Goal: Obtain resource: Obtain resource

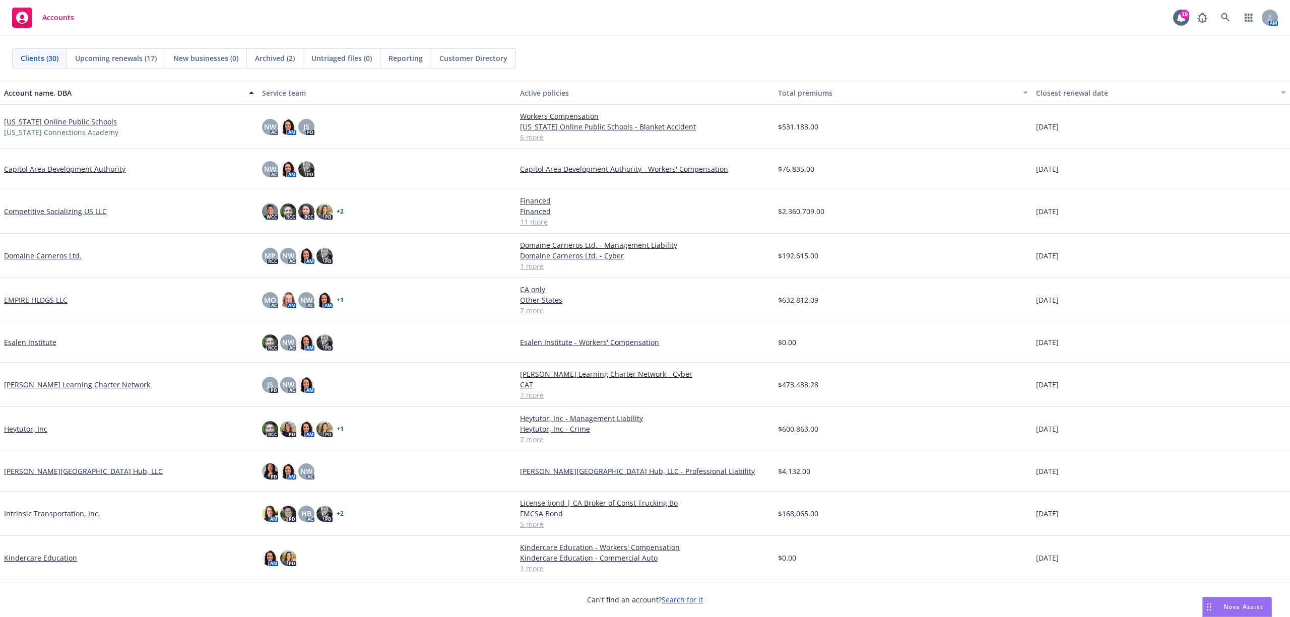
click at [967, 462] on div "Nova Assist" at bounding box center [1236, 606] width 69 height 19
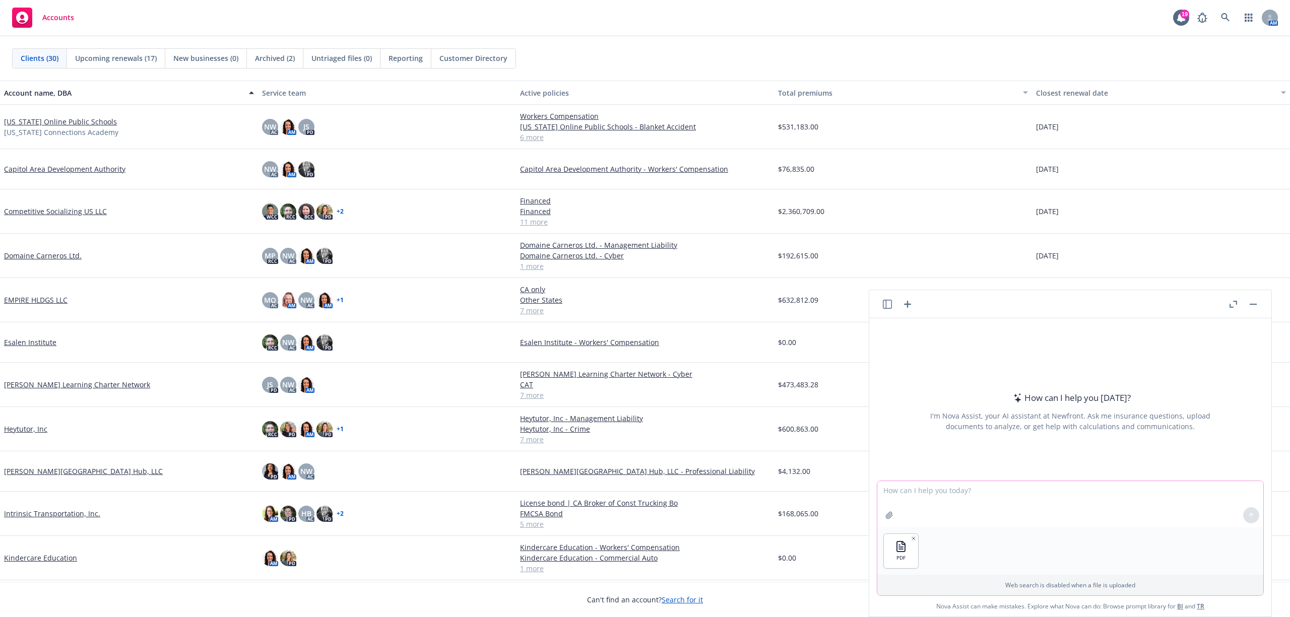
click at [962, 462] on textarea at bounding box center [1070, 504] width 386 height 46
type textarea "What are the lease requirements for sub contractors?"
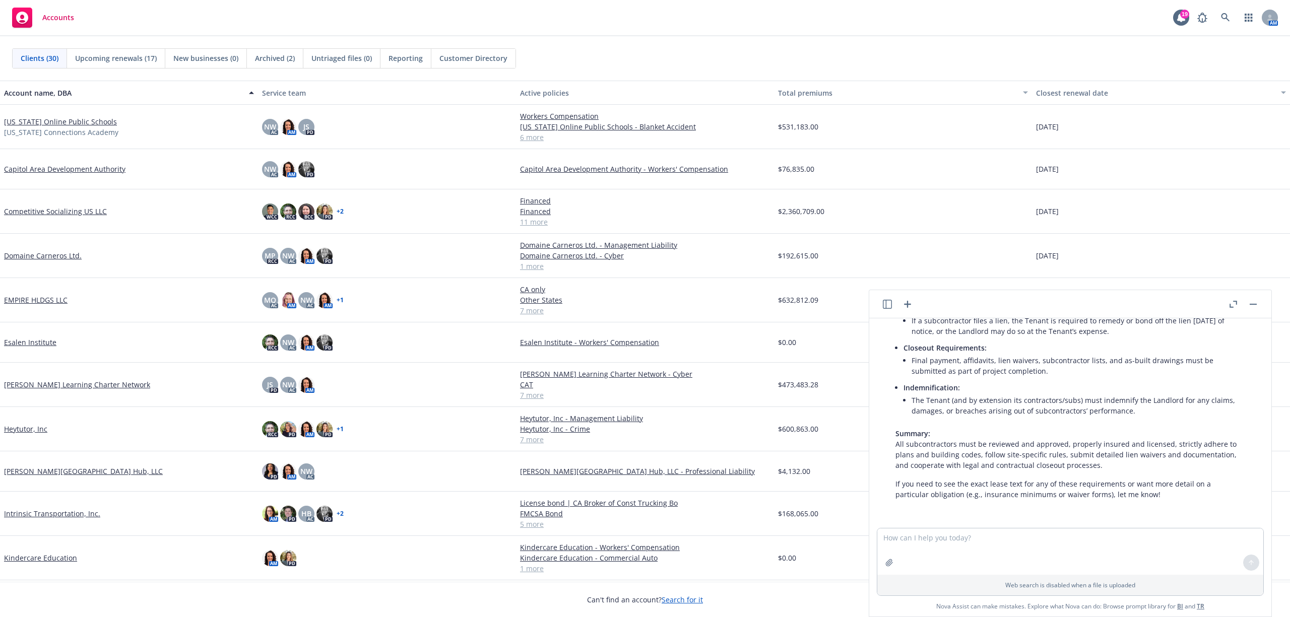
scroll to position [496, 0]
click at [41, 212] on link "Competitive Socializing US LLC" at bounding box center [55, 211] width 103 height 11
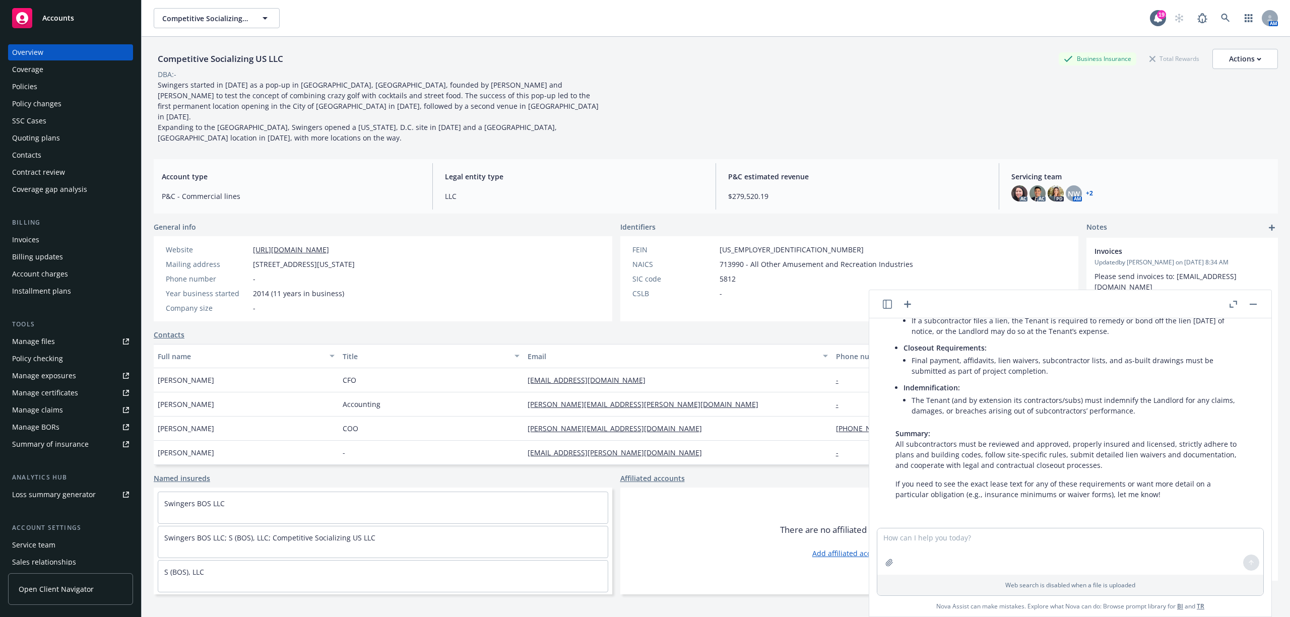
click at [51, 345] on div "Manage files" at bounding box center [33, 341] width 43 height 16
click at [40, 377] on div "Manage exposures" at bounding box center [44, 376] width 64 height 16
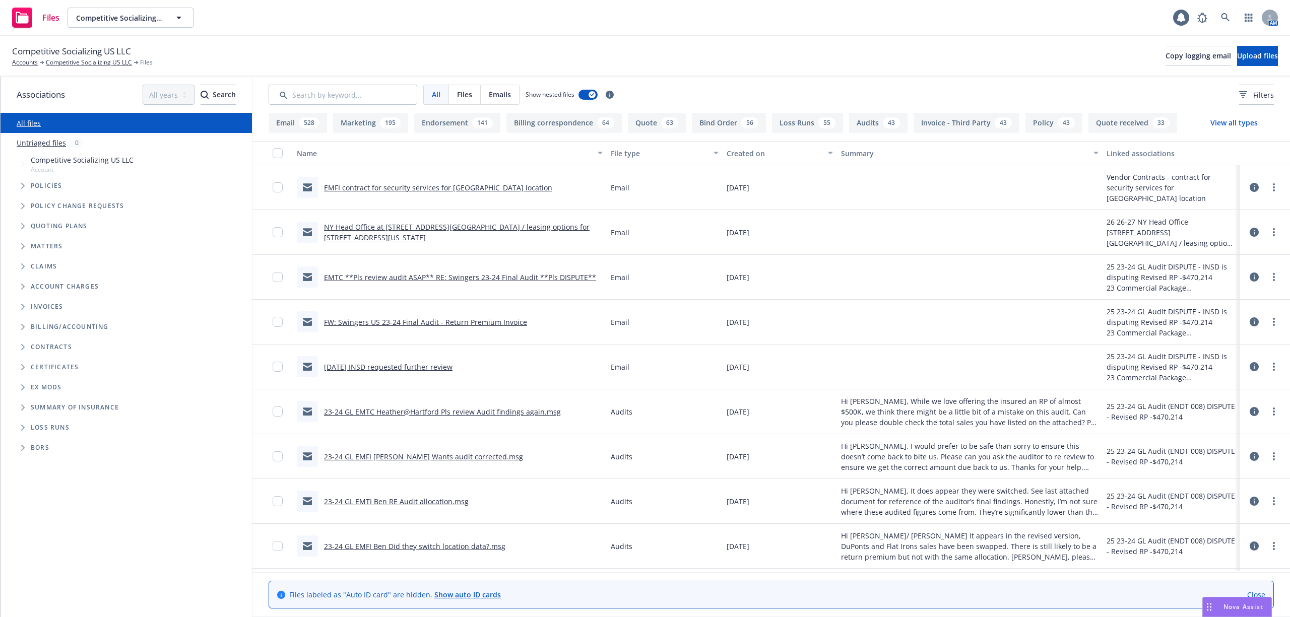
click at [312, 96] on input "Search by keyword..." at bounding box center [342, 95] width 149 height 20
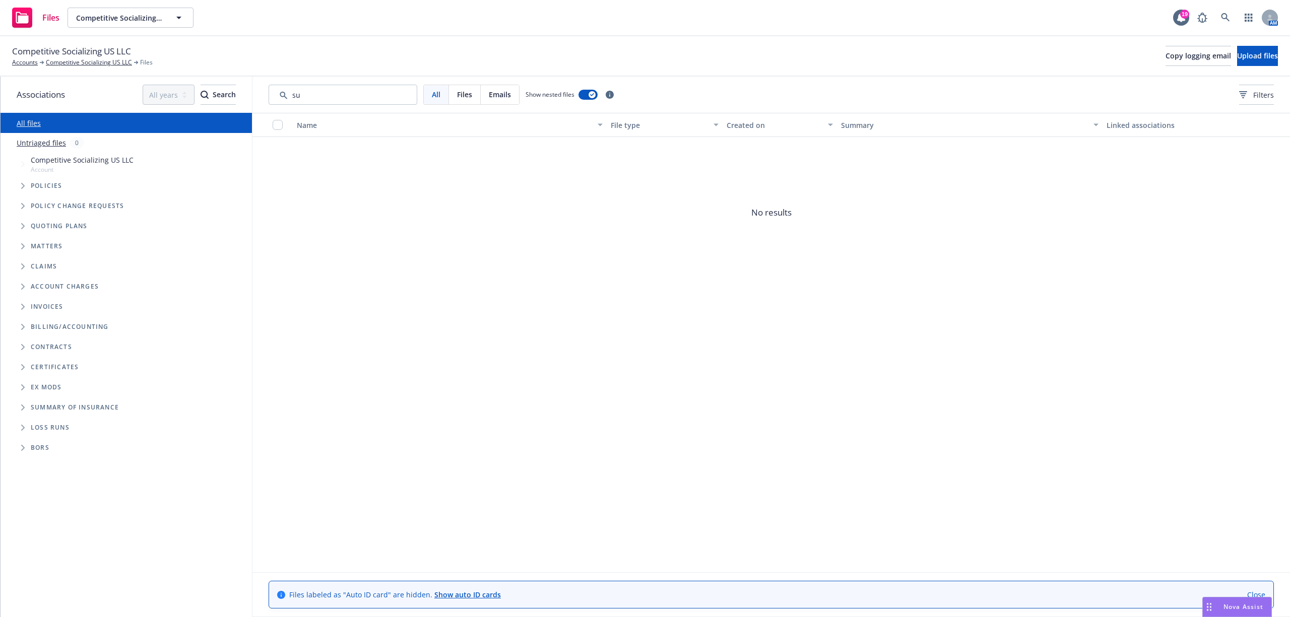
type input "s"
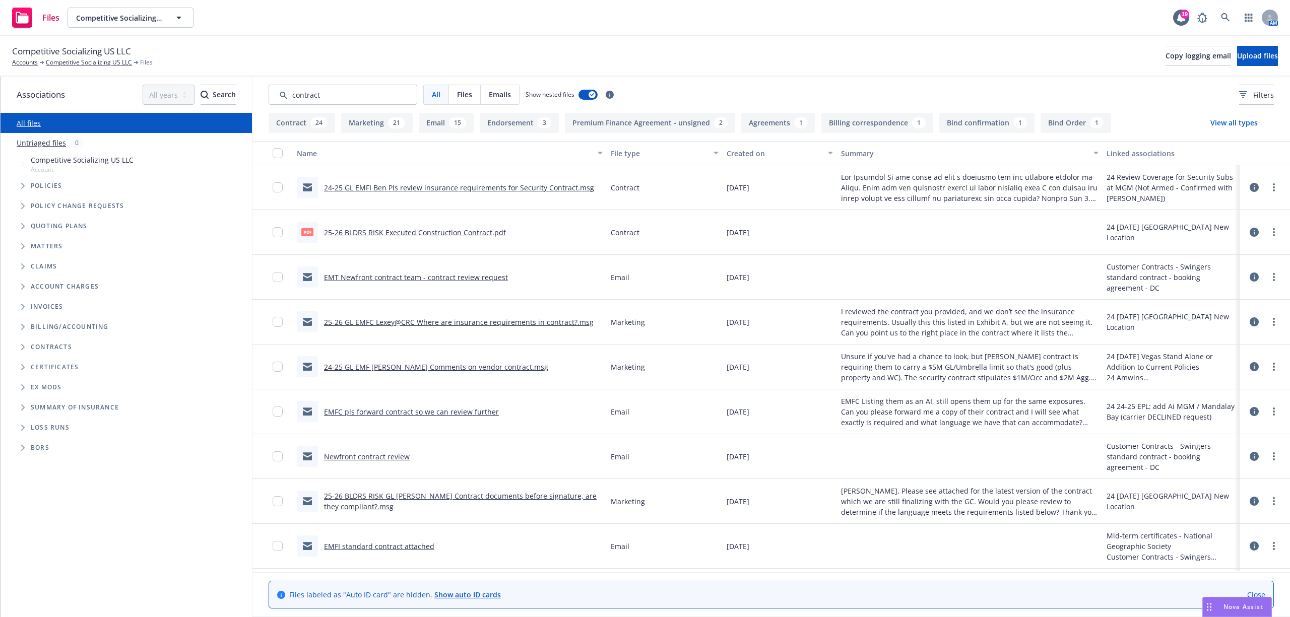
type input "contract"
click at [742, 153] on div "Created on" at bounding box center [773, 153] width 95 height 11
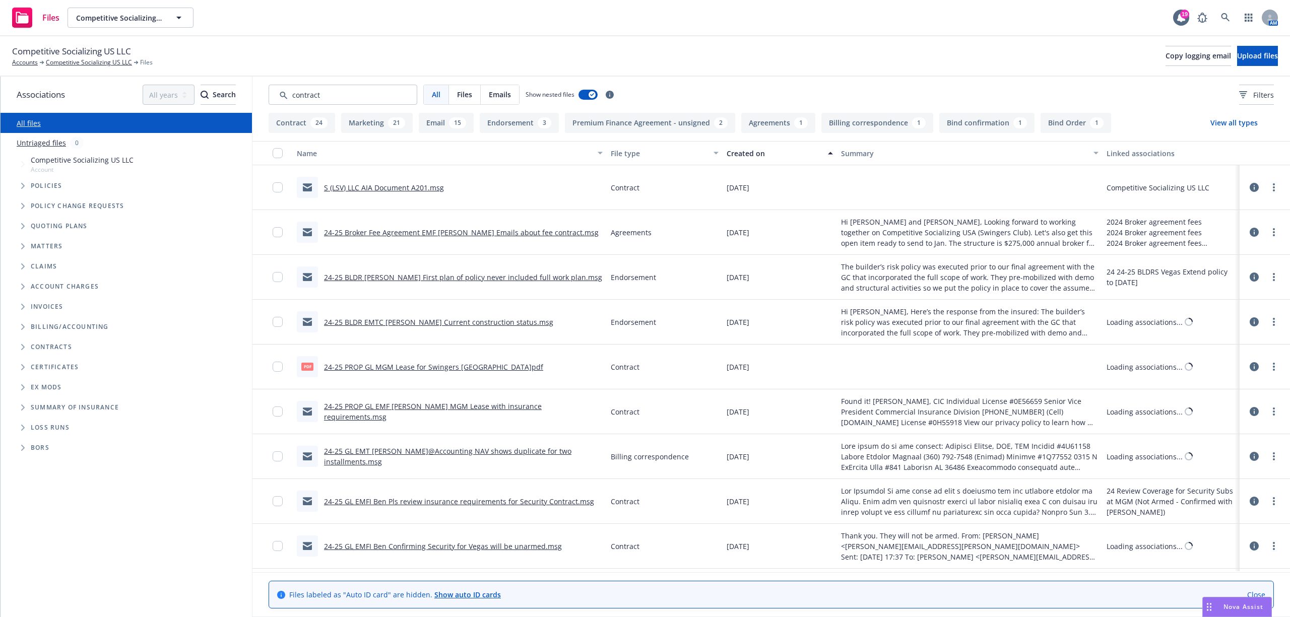
click at [742, 153] on div "Created on" at bounding box center [773, 153] width 95 height 11
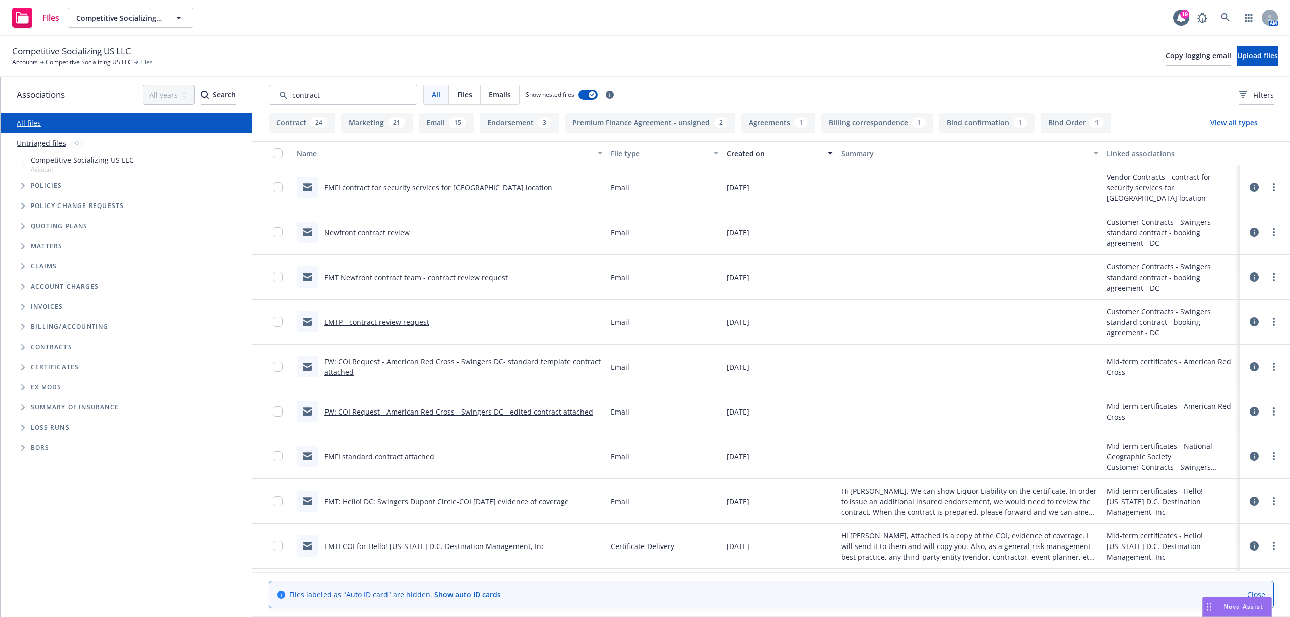
click at [345, 234] on link "Newfront contract review" at bounding box center [367, 233] width 86 height 10
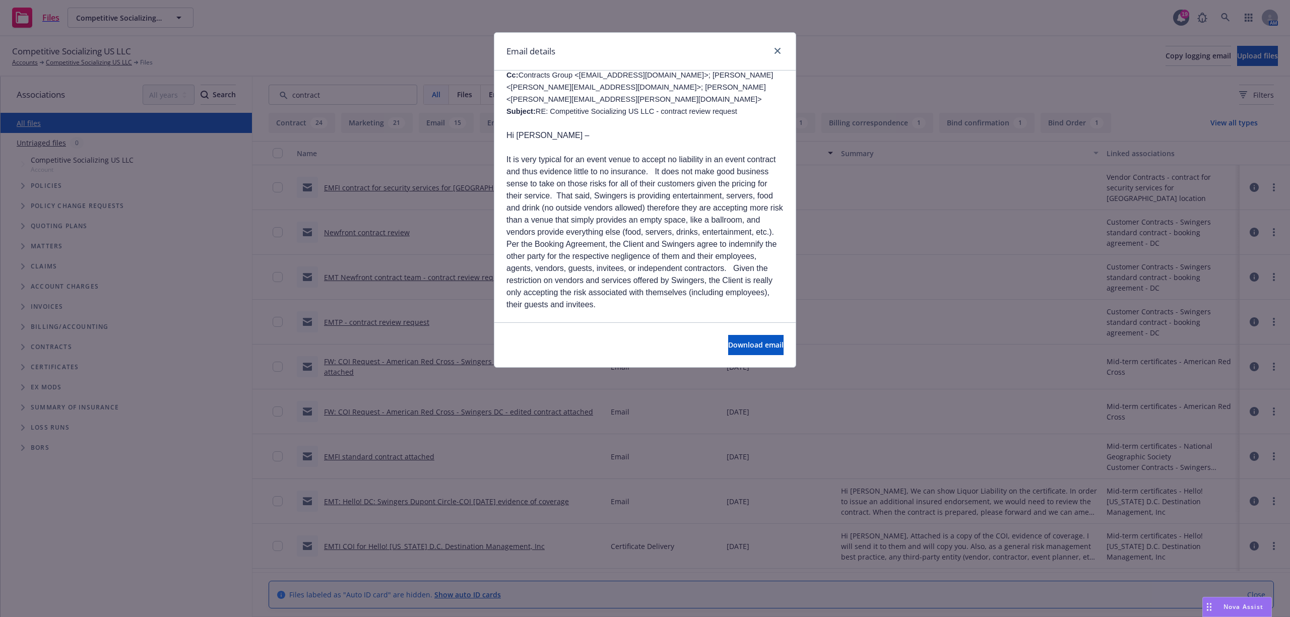
scroll to position [201, 0]
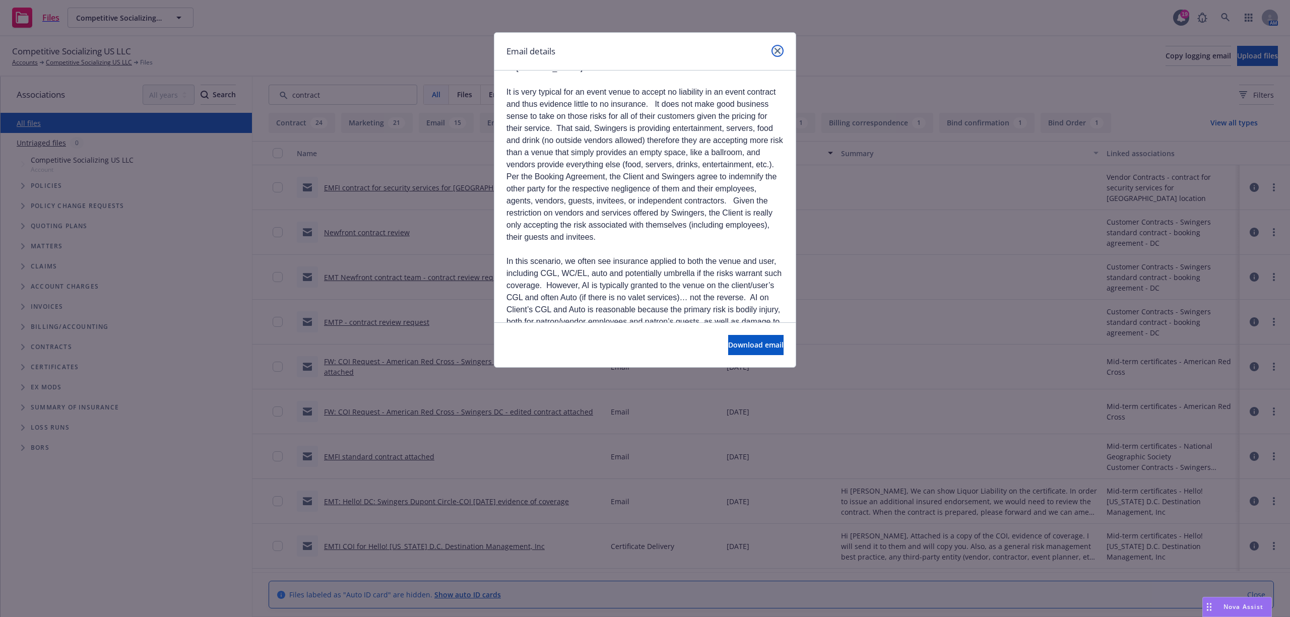
click at [776, 49] on icon "close" at bounding box center [777, 51] width 6 height 6
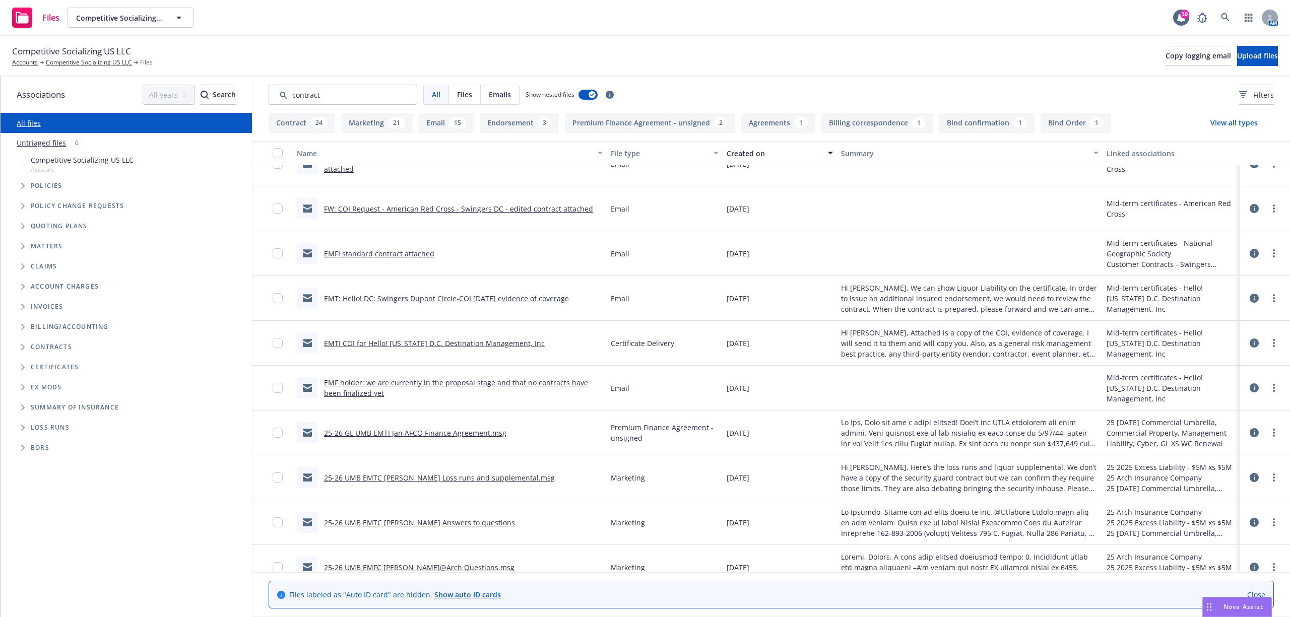
click at [399, 251] on link "EMFI standard contract attached" at bounding box center [379, 254] width 110 height 10
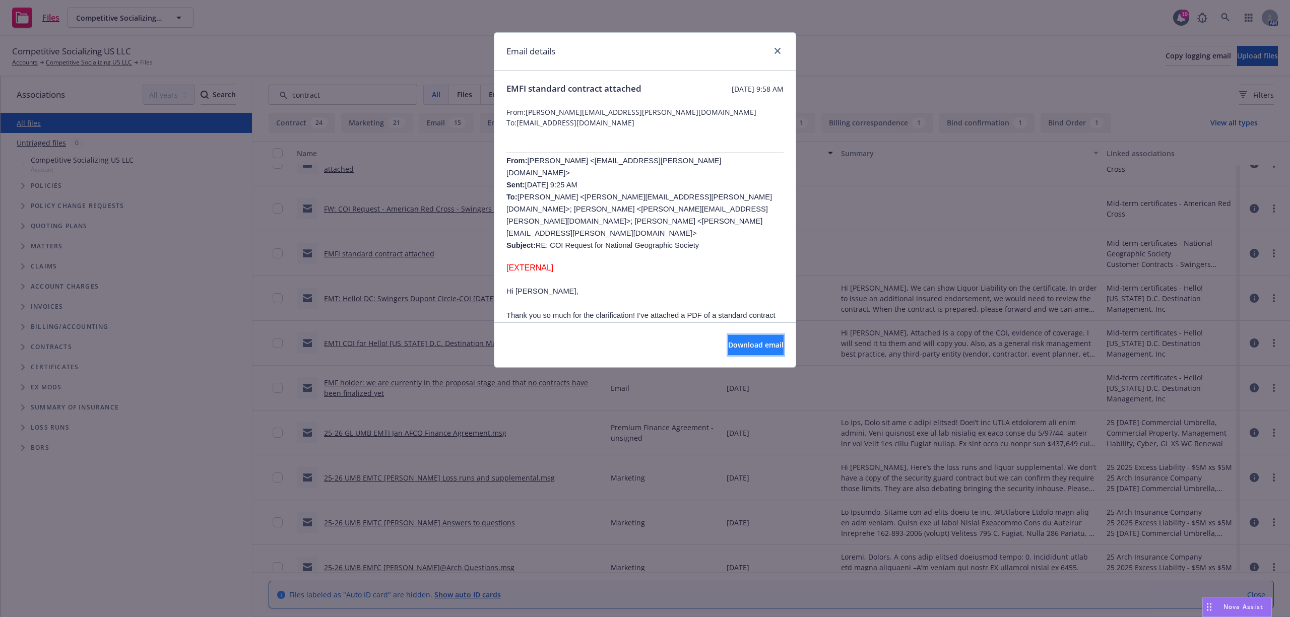
click at [728, 337] on button "Download email" at bounding box center [755, 345] width 55 height 20
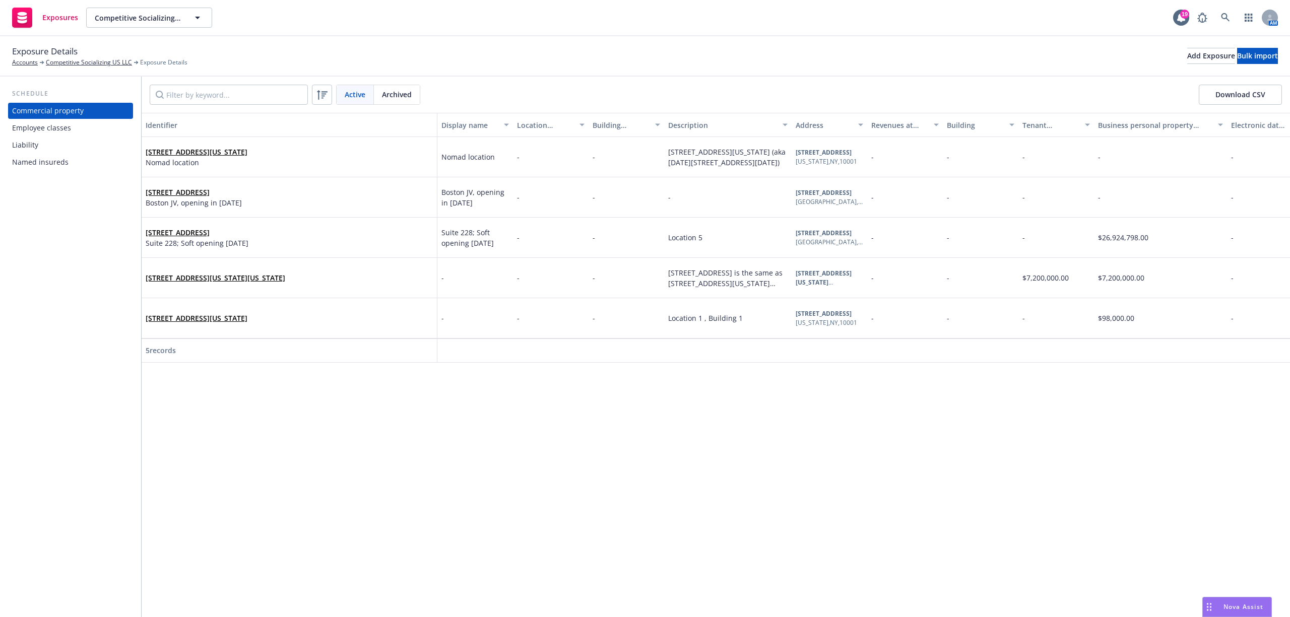
click at [39, 160] on div "Named insureds" at bounding box center [40, 162] width 56 height 16
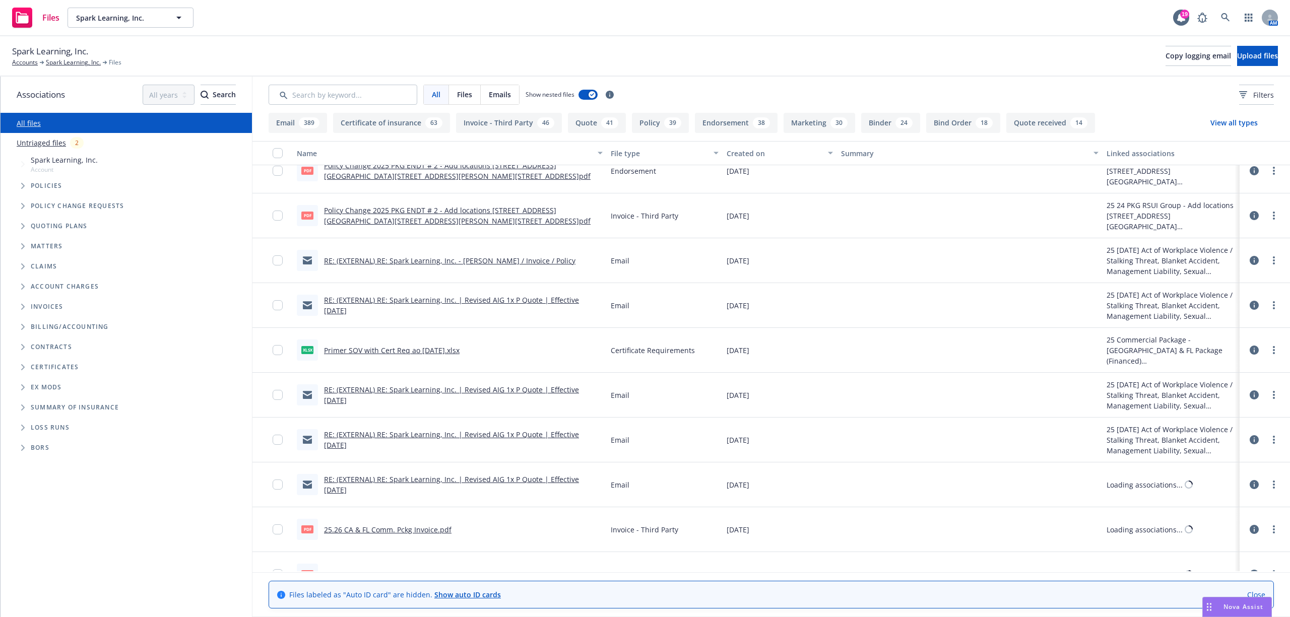
scroll to position [1880, 0]
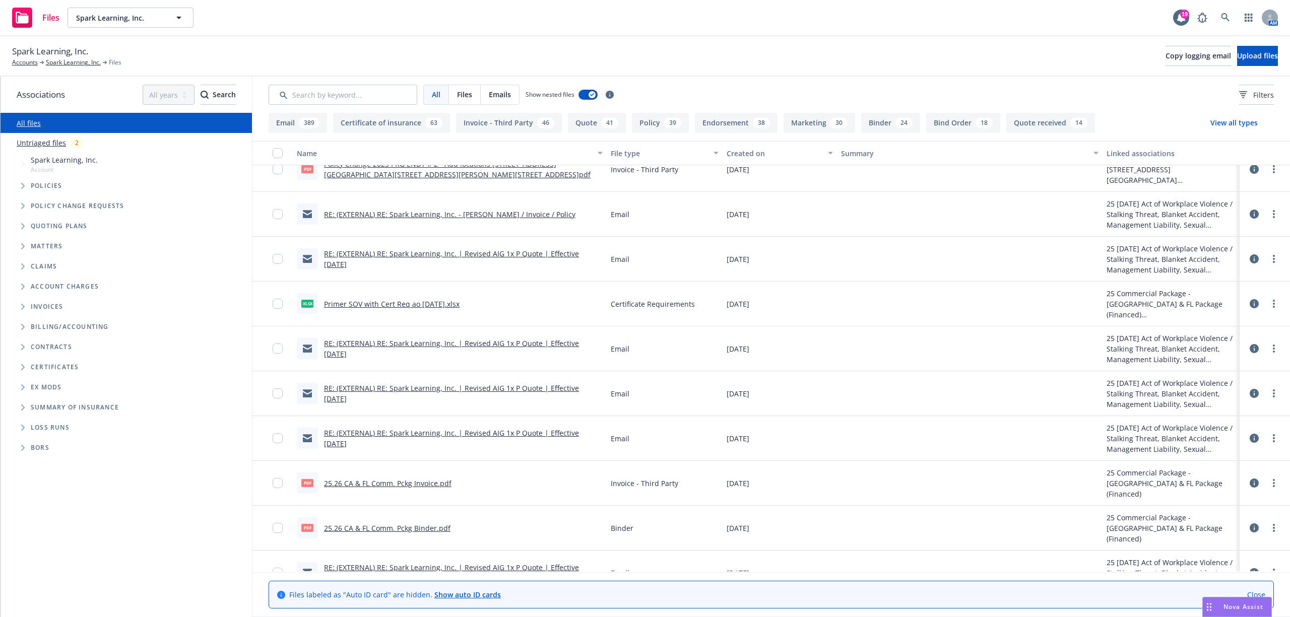
click at [450, 388] on link "RE: (EXTERNAL) RE: Spark Learning, Inc. | Revised AIG 1x P Quote | Effective 8/…" at bounding box center [451, 393] width 255 height 20
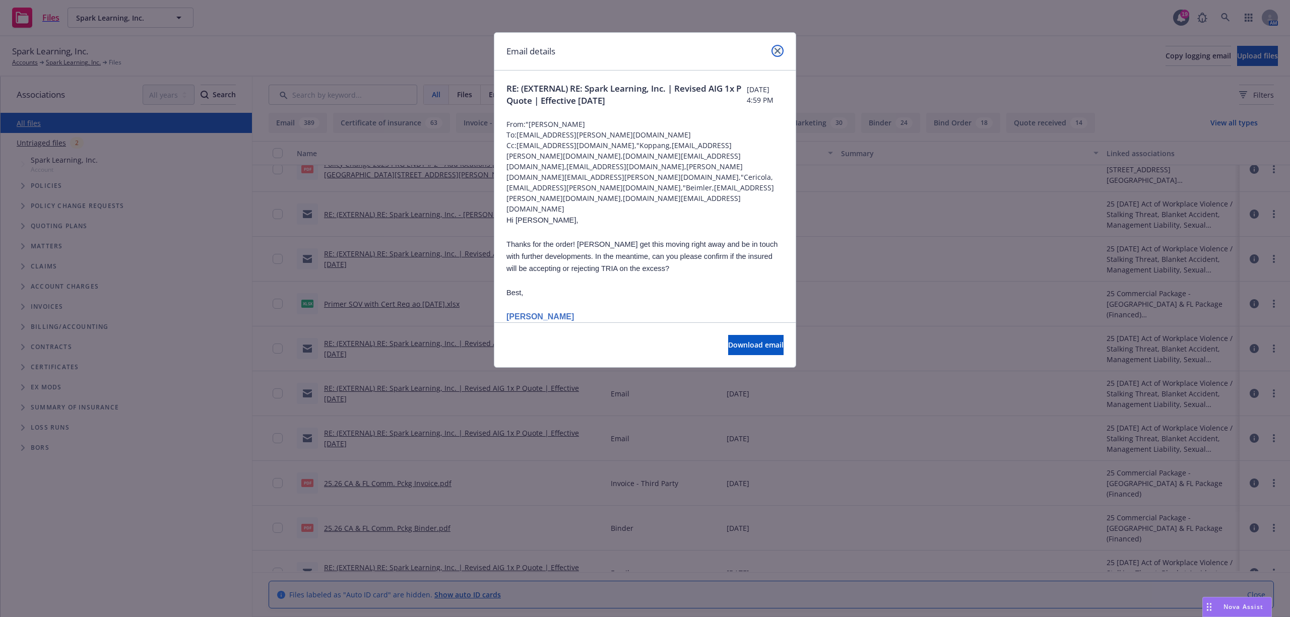
click at [777, 53] on icon "close" at bounding box center [777, 51] width 6 height 6
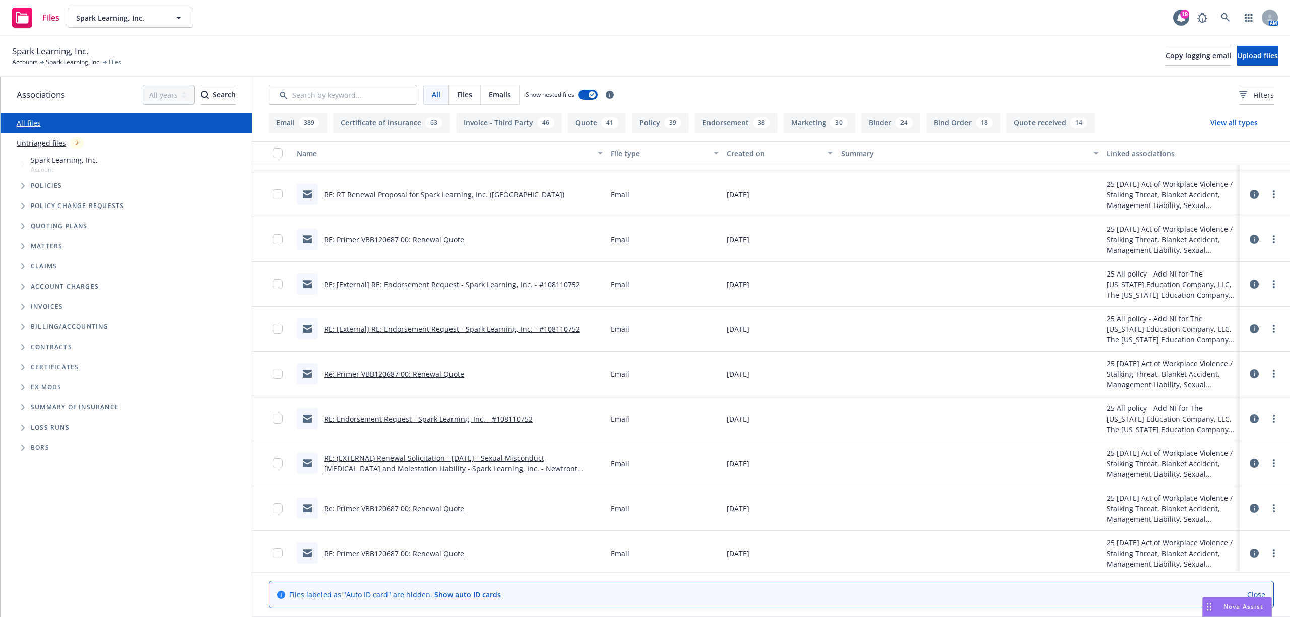
scroll to position [4768, 0]
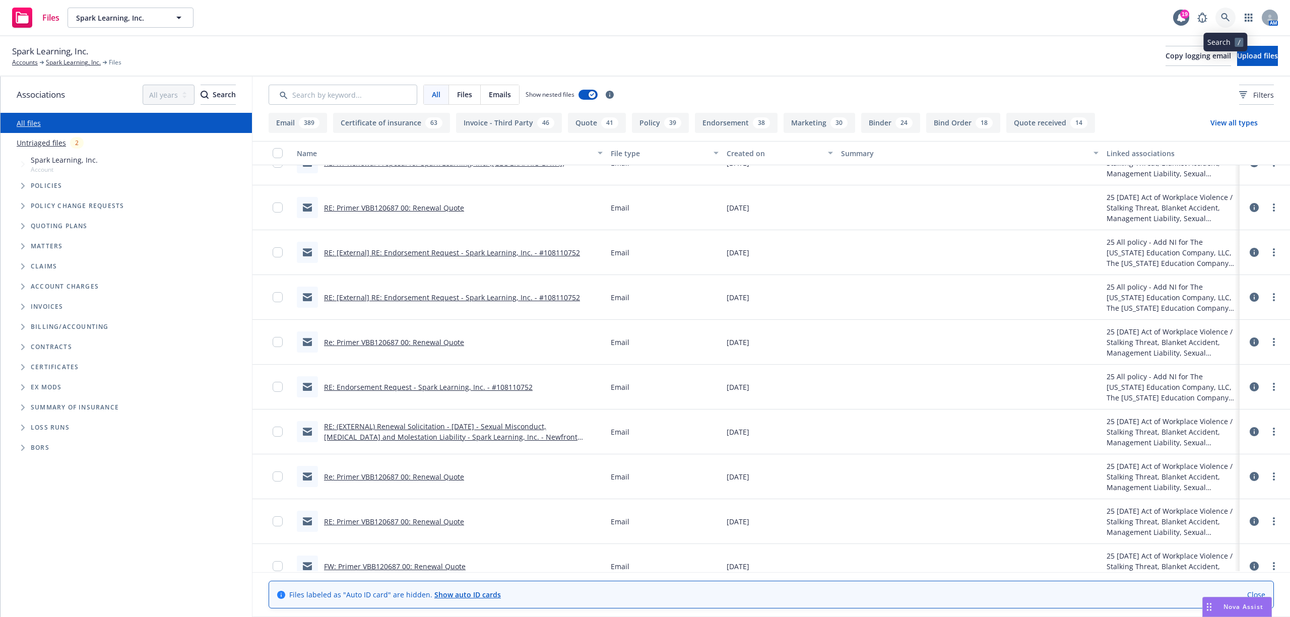
click at [1223, 16] on icon at bounding box center [1225, 17] width 9 height 9
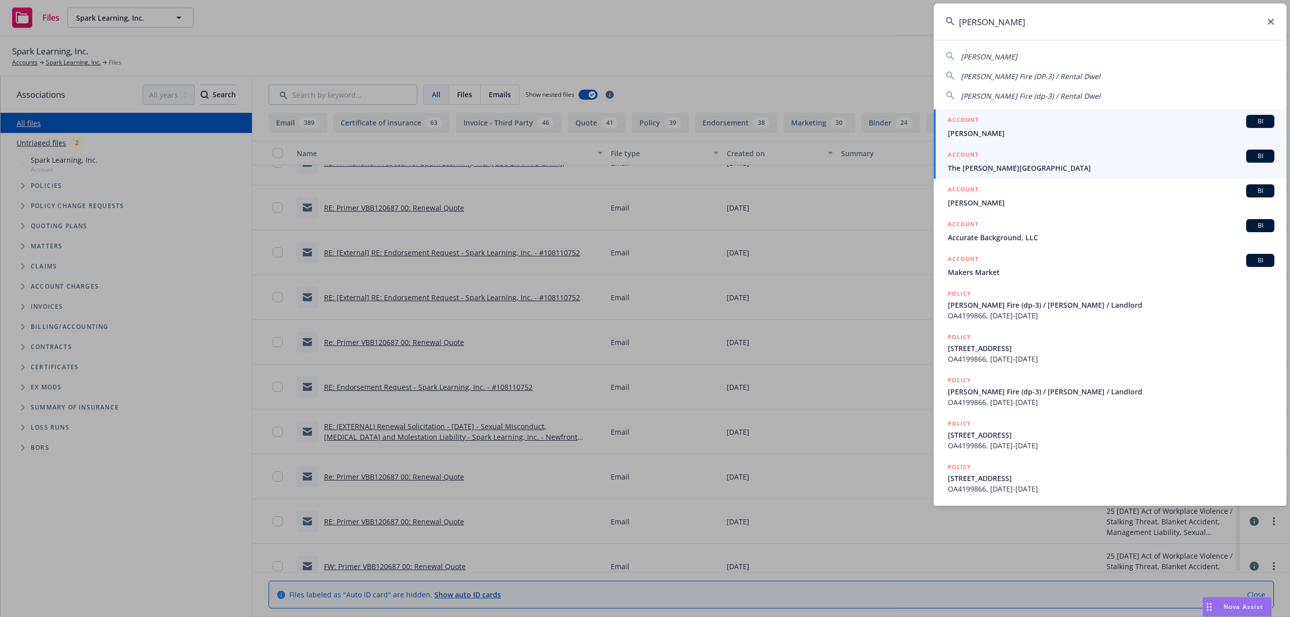
type input "harker"
click at [992, 168] on span "The [PERSON_NAME][GEOGRAPHIC_DATA]" at bounding box center [1111, 168] width 326 height 11
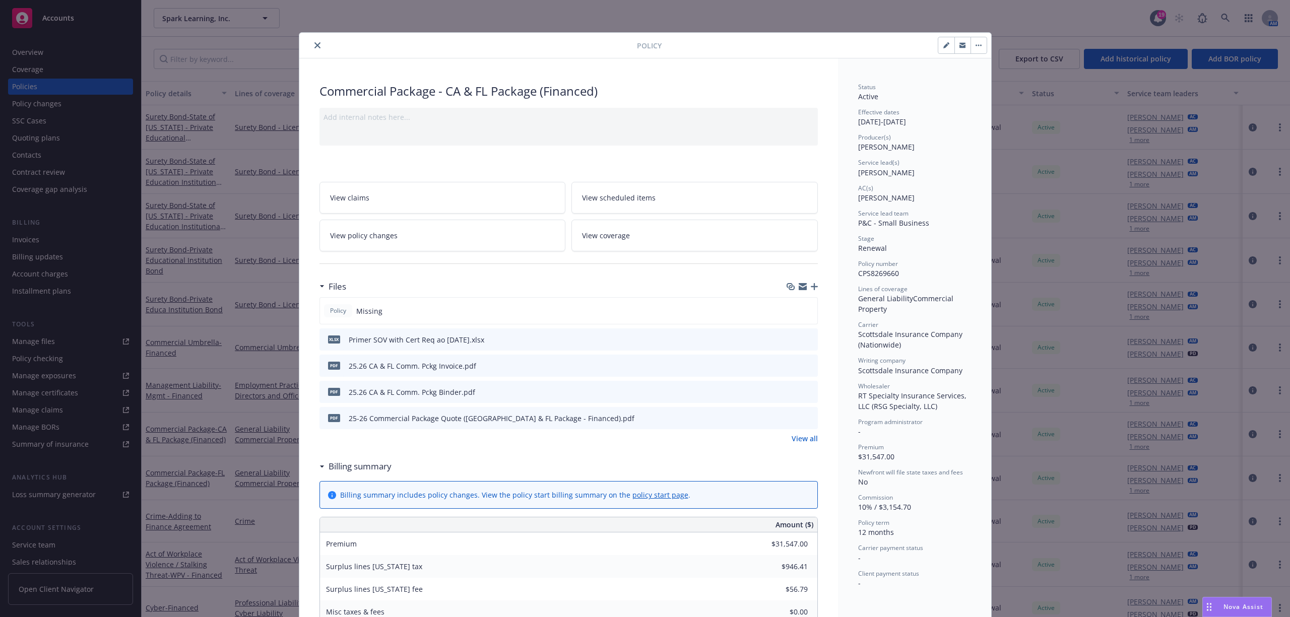
click at [311, 42] on button "close" at bounding box center [317, 45] width 12 height 12
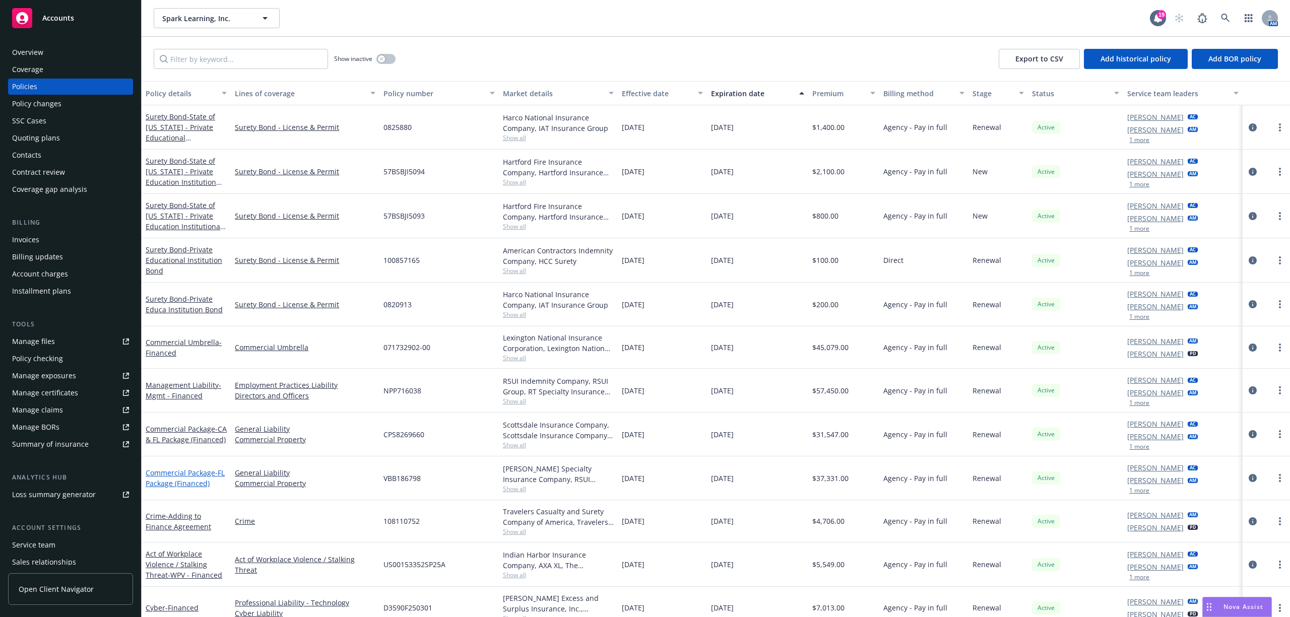
click at [169, 475] on link "Commercial Package - FL Package (Financed)" at bounding box center [185, 478] width 79 height 20
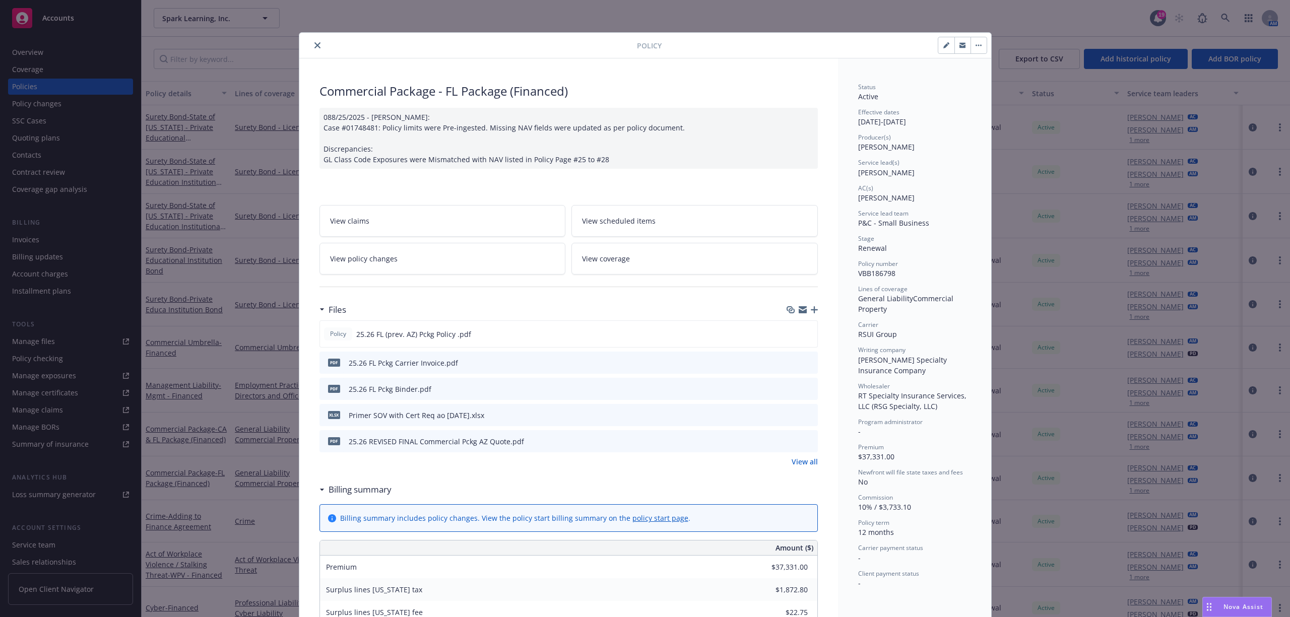
click at [314, 47] on icon "close" at bounding box center [317, 45] width 6 height 6
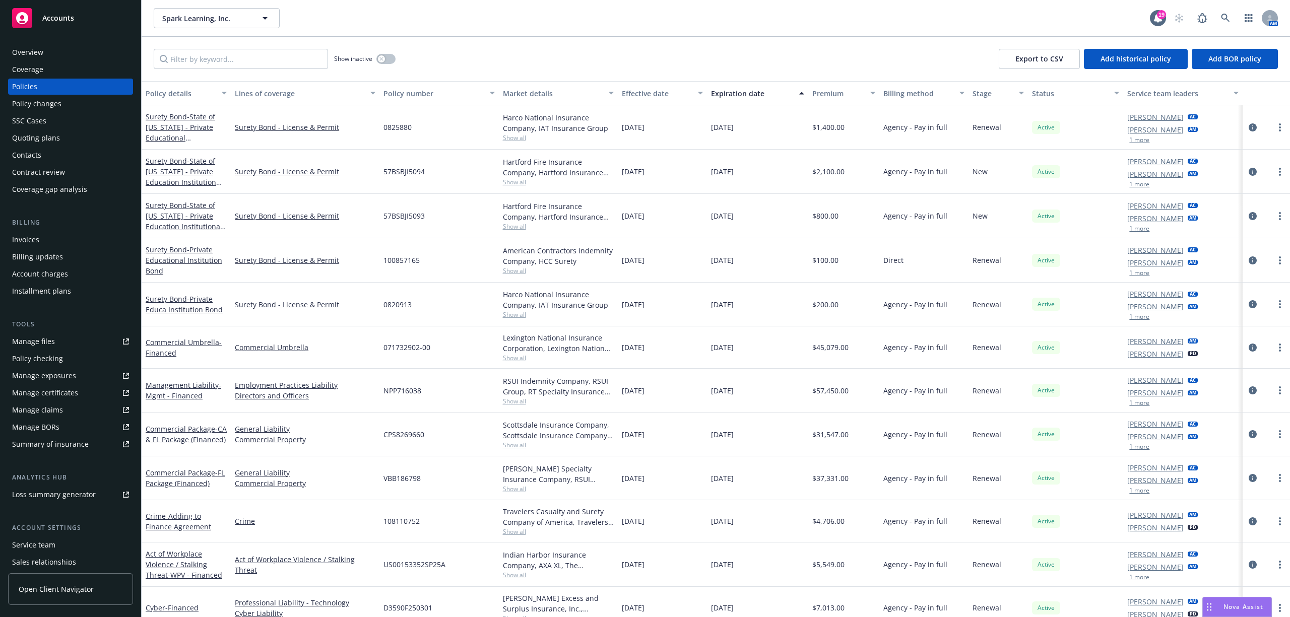
click at [30, 347] on div "Manage files" at bounding box center [33, 341] width 43 height 16
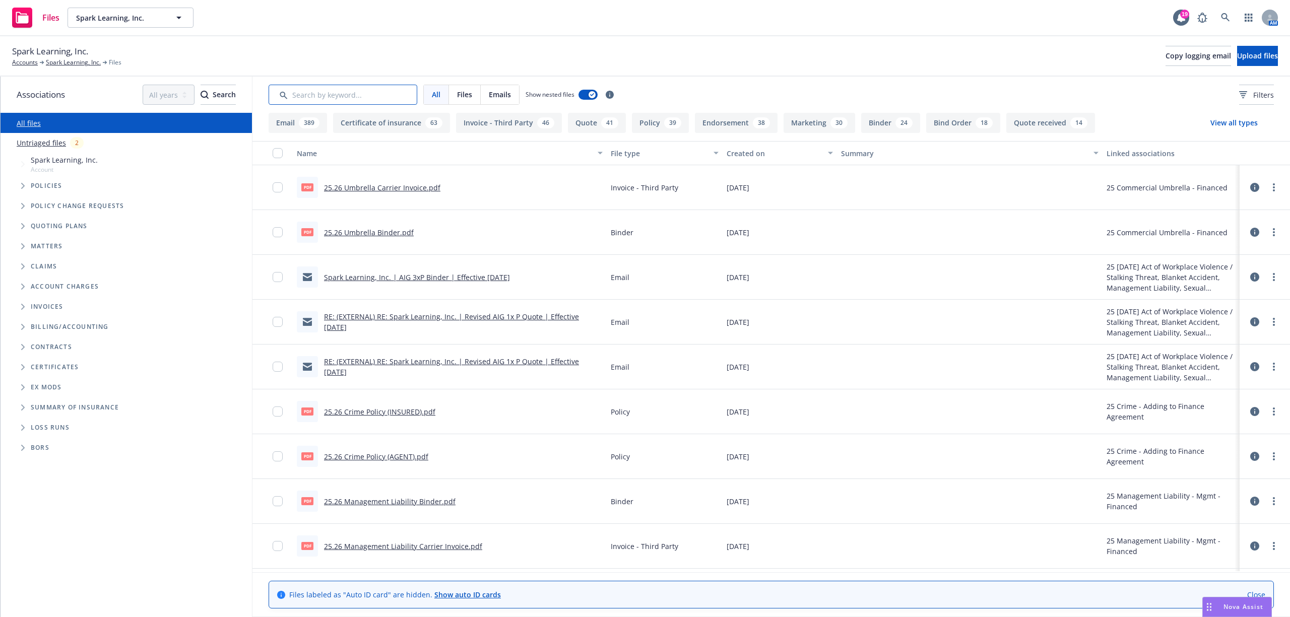
click at [326, 92] on input "Search by keyword..." at bounding box center [342, 95] width 149 height 20
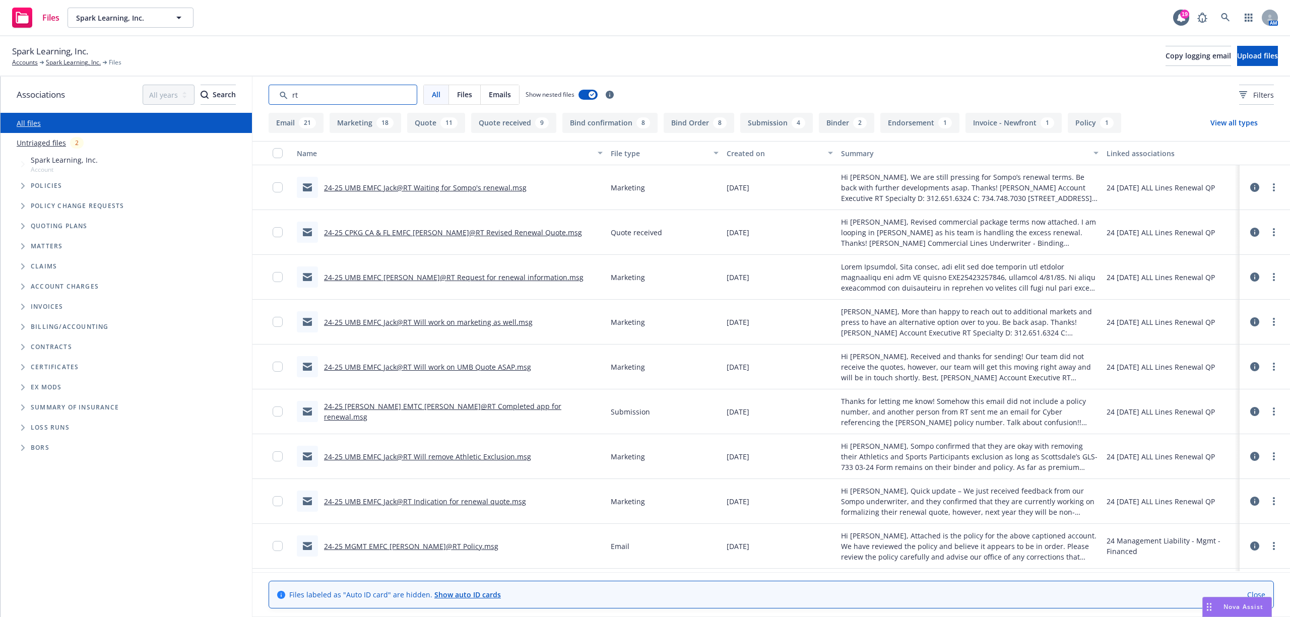
type input "rt"
click at [432, 231] on link "24-25 CPKG CA & FL EMFC Dave@RT Revised Renewal Quote.msg" at bounding box center [453, 233] width 258 height 10
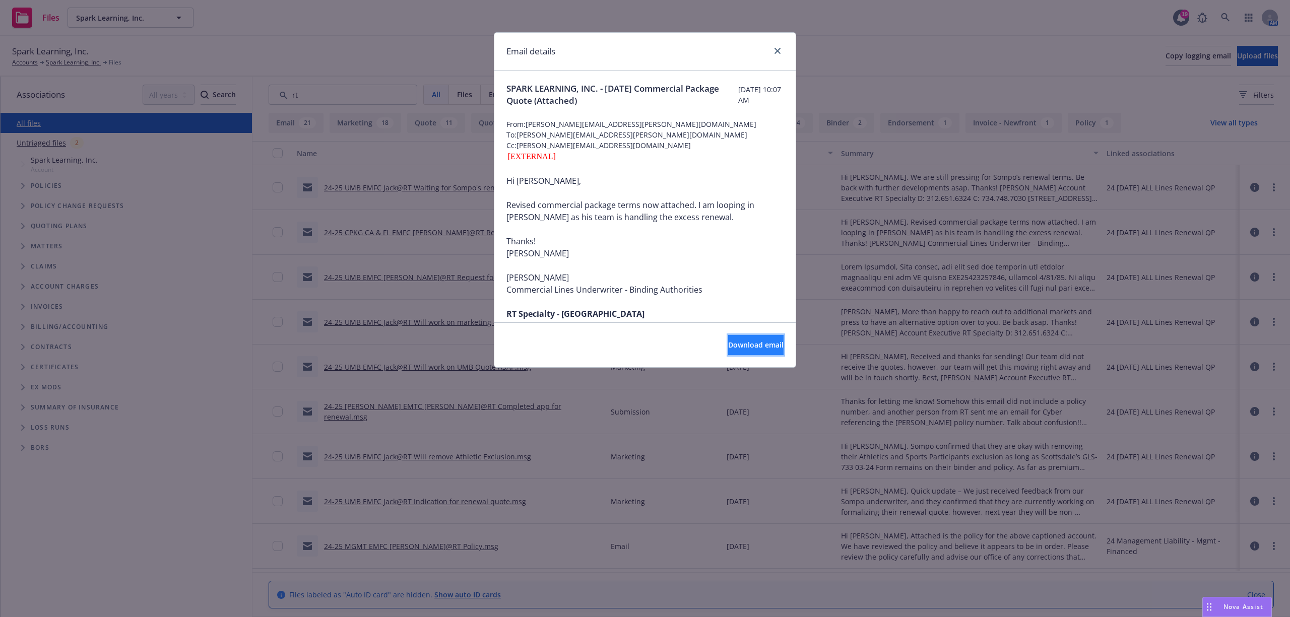
click at [756, 342] on span "Download email" at bounding box center [755, 345] width 55 height 10
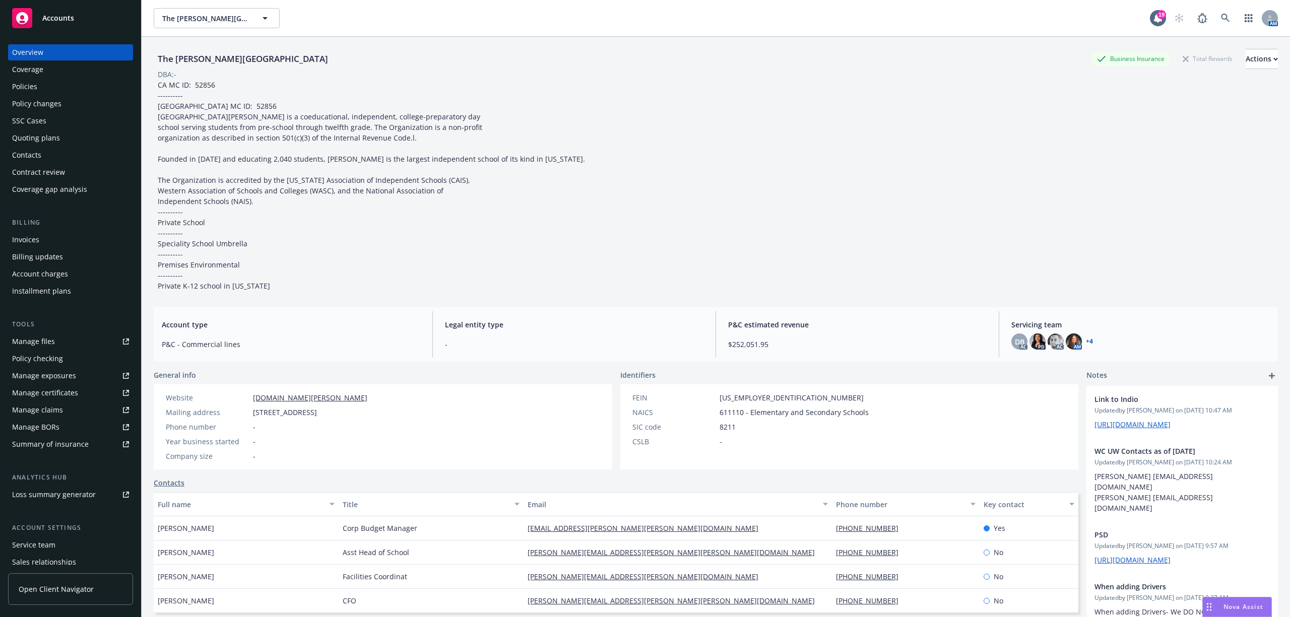
click at [17, 88] on div "Policies" at bounding box center [24, 87] width 25 height 16
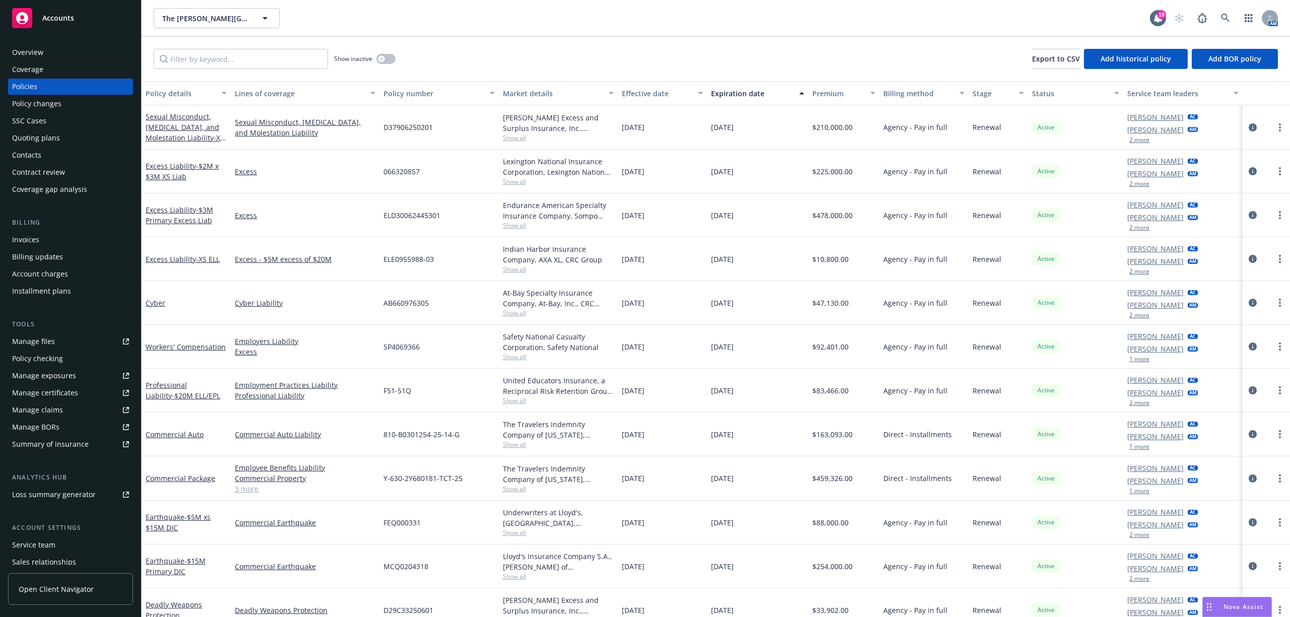
click at [507, 492] on span "Show all" at bounding box center [558, 489] width 111 height 9
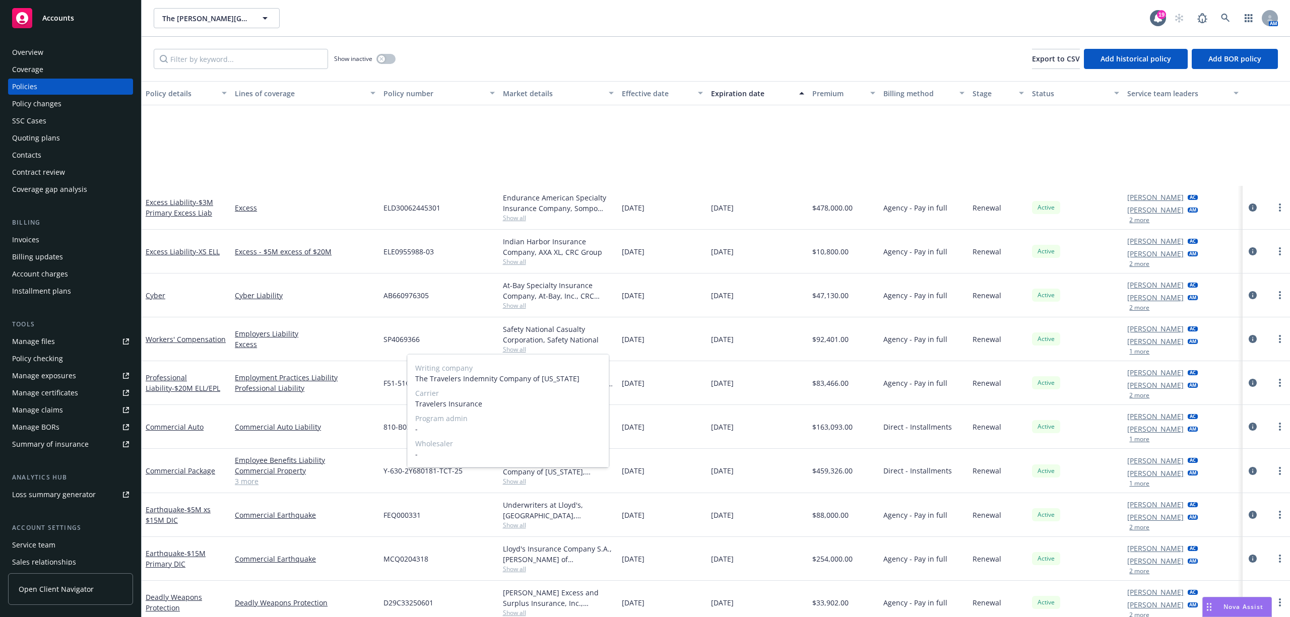
scroll to position [142, 0]
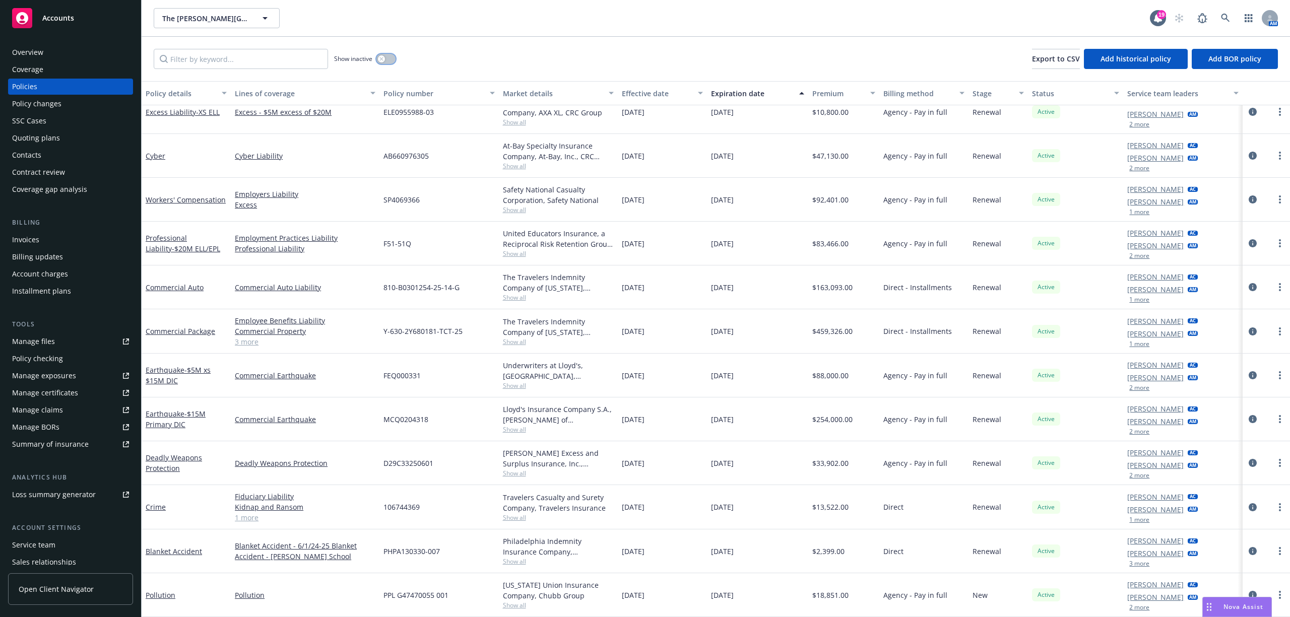
click at [385, 59] on button "button" at bounding box center [385, 59] width 19 height 10
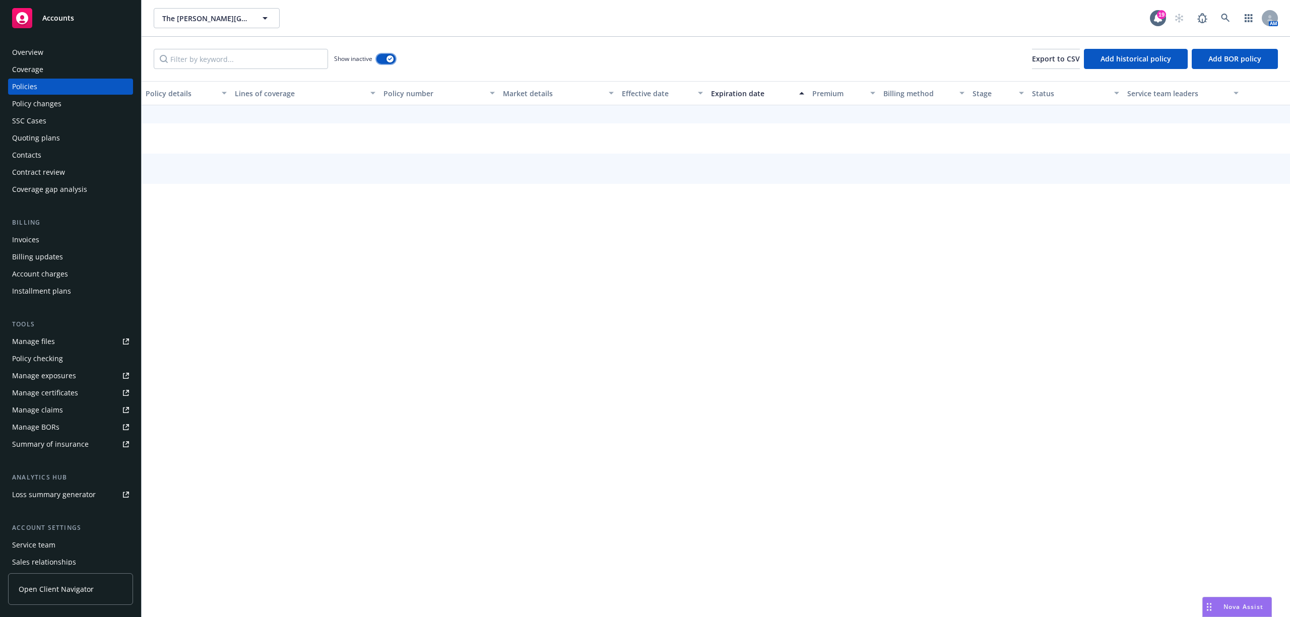
scroll to position [93, 0]
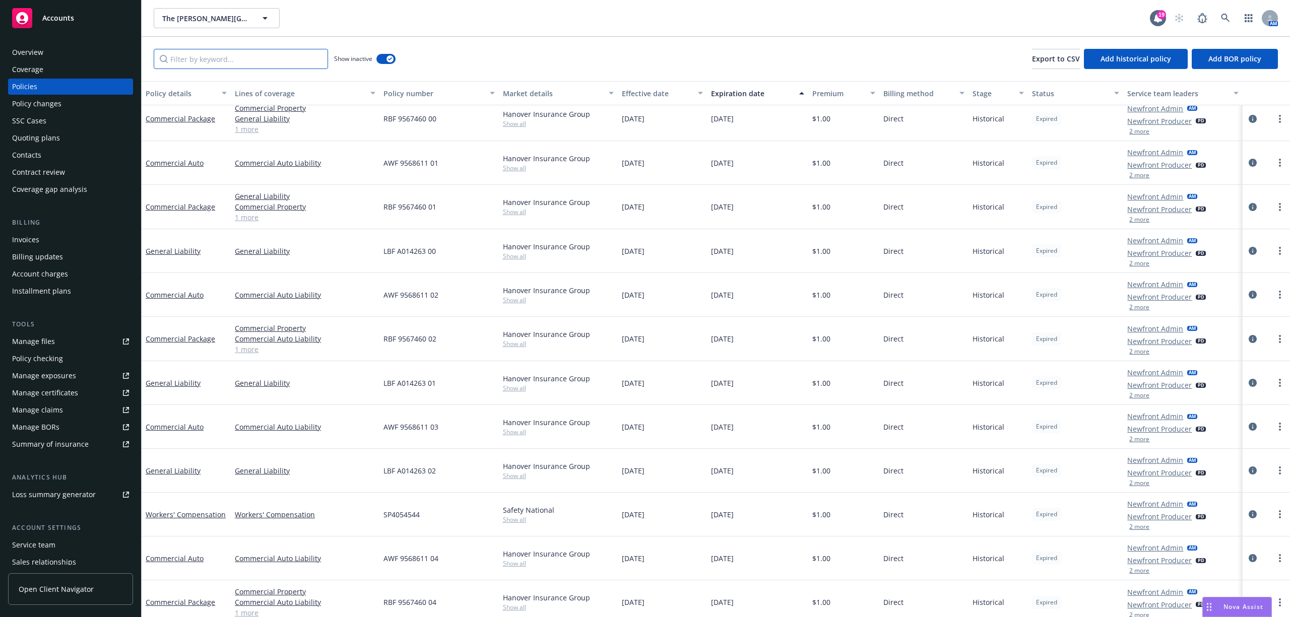
click at [196, 60] on input "Filter by keyword..." at bounding box center [241, 59] width 174 height 20
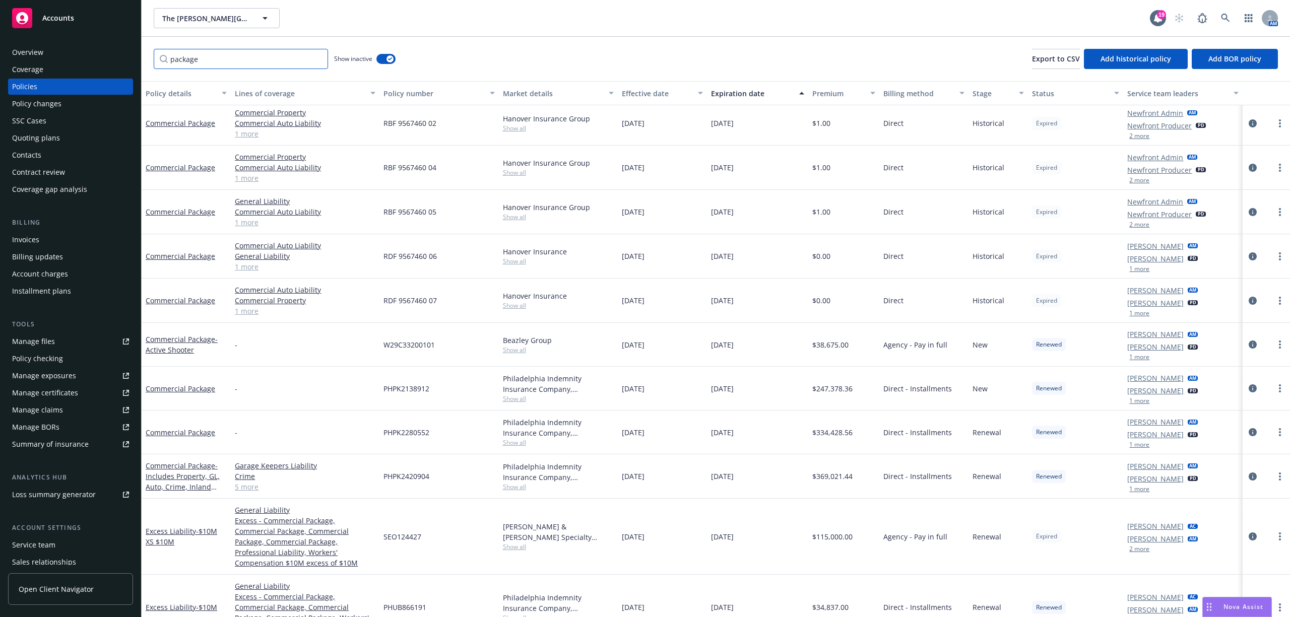
scroll to position [0, 0]
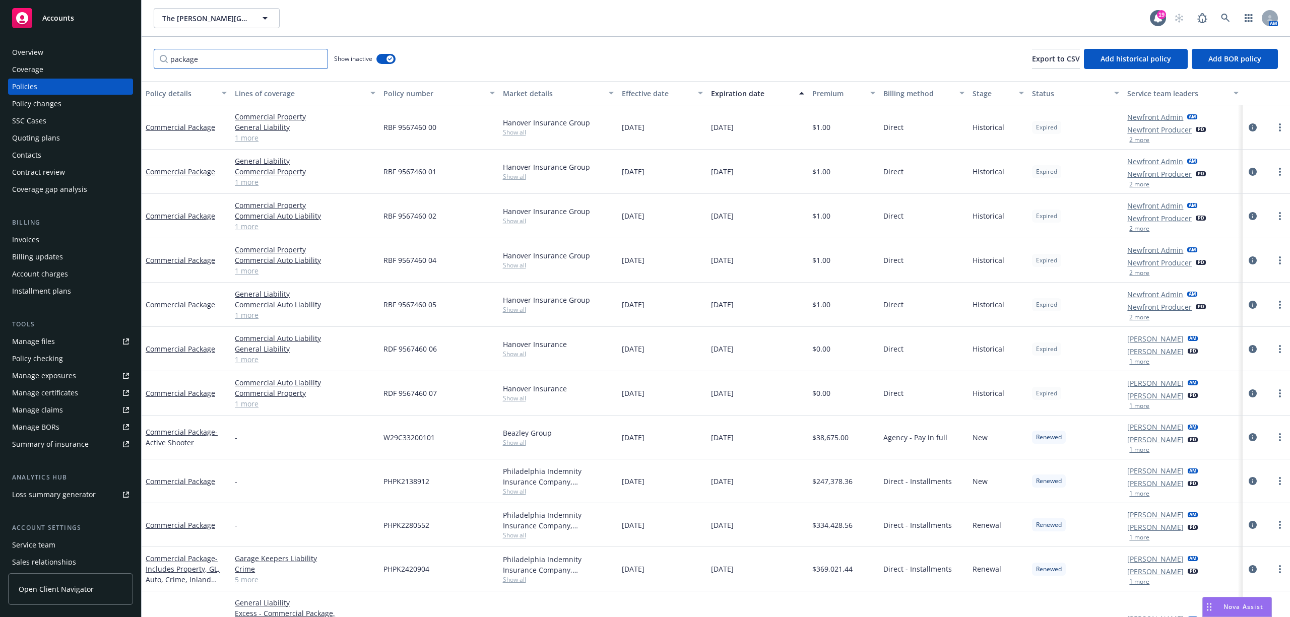
type input "package"
click at [628, 93] on div "Effective date" at bounding box center [657, 93] width 70 height 11
click at [635, 91] on div "Effective date" at bounding box center [657, 93] width 70 height 11
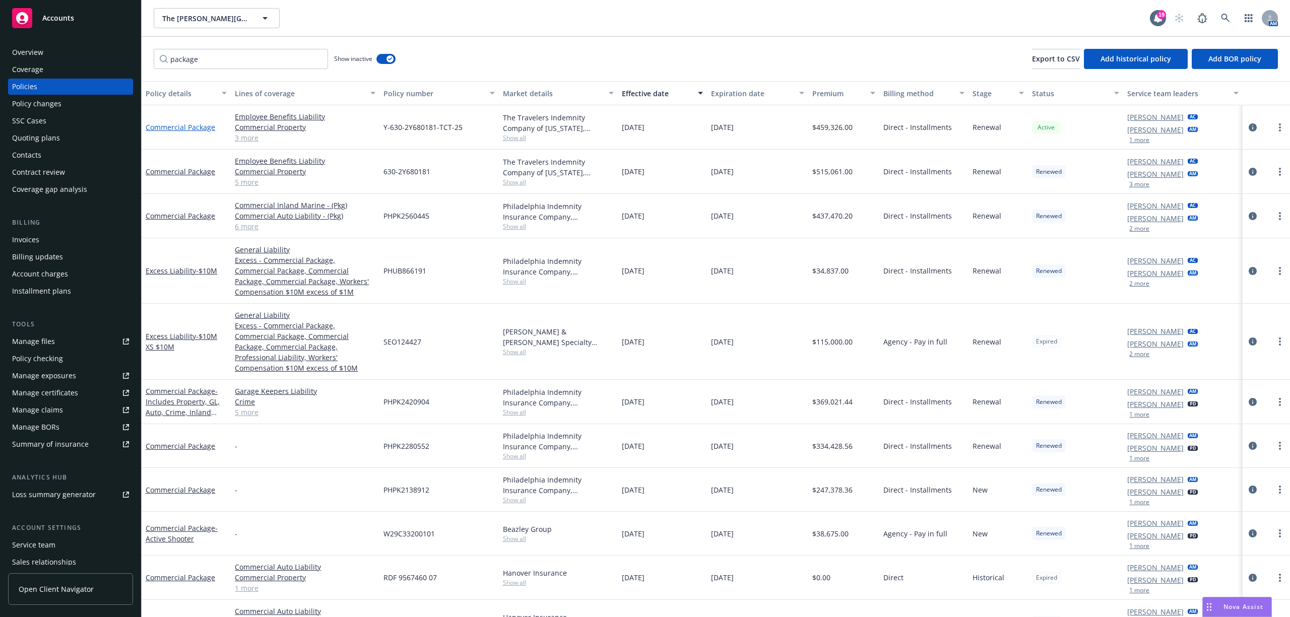
click at [158, 127] on link "Commercial Package" at bounding box center [181, 127] width 70 height 10
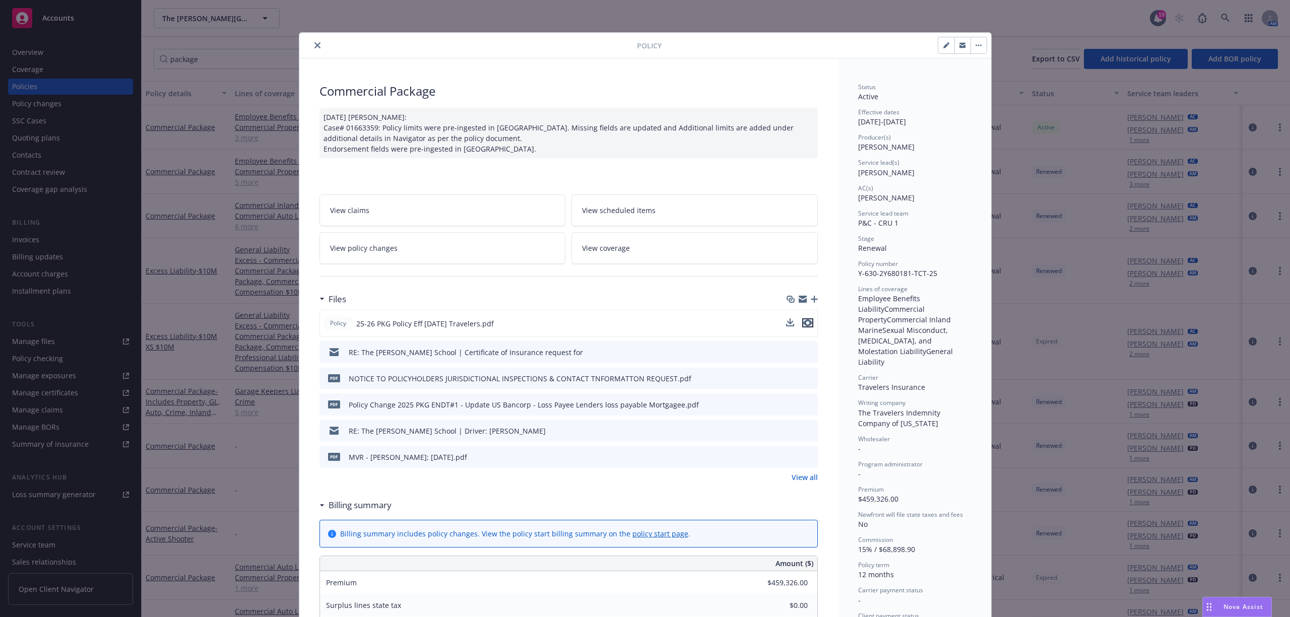
click at [803, 323] on icon "preview file" at bounding box center [807, 322] width 9 height 7
